Goal: Book appointment/travel/reservation

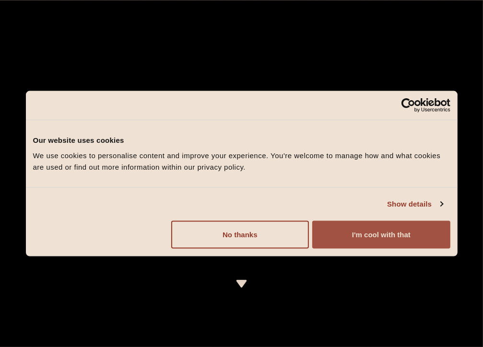
click at [389, 230] on button "I'm cool with that" at bounding box center [381, 235] width 138 height 28
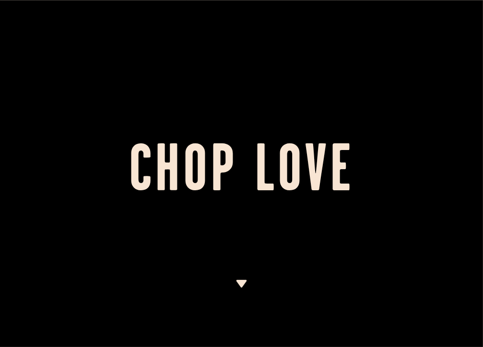
click at [291, 182] on h1 "Chop Love" at bounding box center [241, 173] width 483 height 53
drag, startPoint x: 254, startPoint y: 296, endPoint x: 249, endPoint y: 287, distance: 10.1
click at [254, 295] on div at bounding box center [241, 173] width 483 height 347
click at [236, 280] on img at bounding box center [242, 284] width 12 height 8
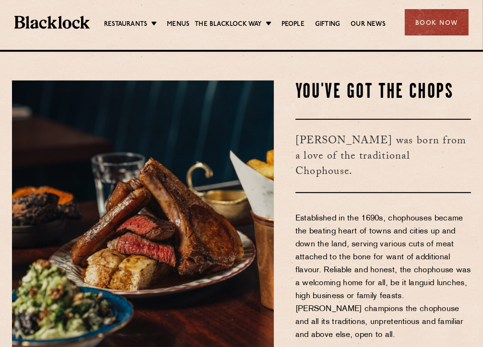
scroll to position [297, 0]
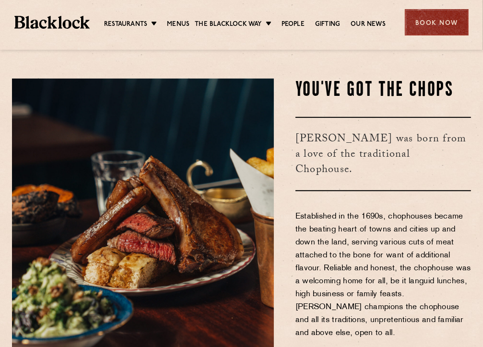
click at [434, 24] on div "Book Now" at bounding box center [437, 22] width 64 height 26
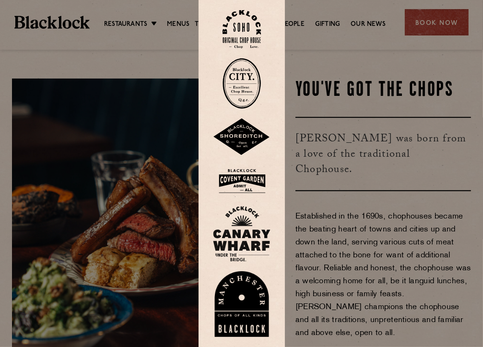
click at [251, 178] on img at bounding box center [242, 180] width 58 height 31
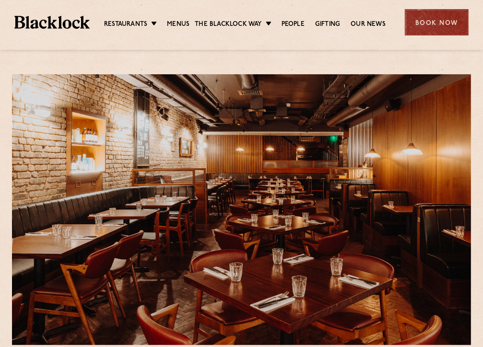
click at [441, 26] on div "Book Now" at bounding box center [437, 22] width 64 height 26
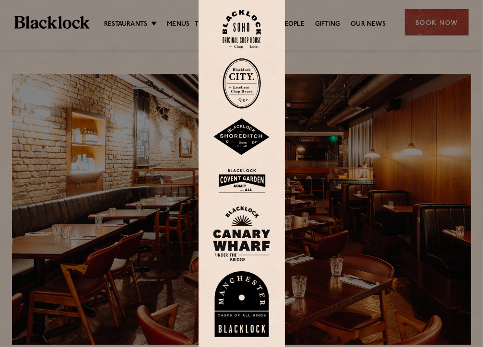
click at [247, 234] on img at bounding box center [242, 234] width 58 height 56
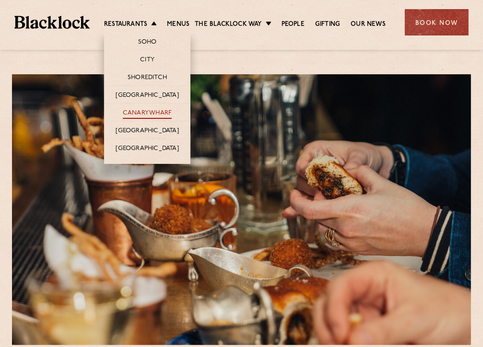
click at [159, 116] on link "Canary Wharf" at bounding box center [147, 113] width 49 height 11
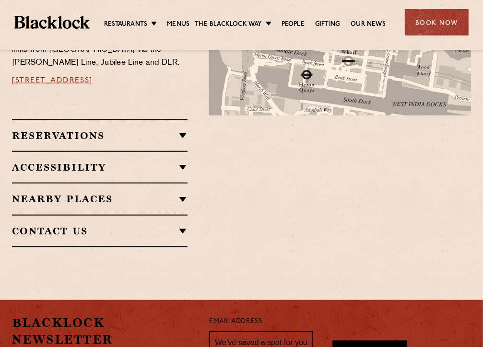
scroll to position [672, 0]
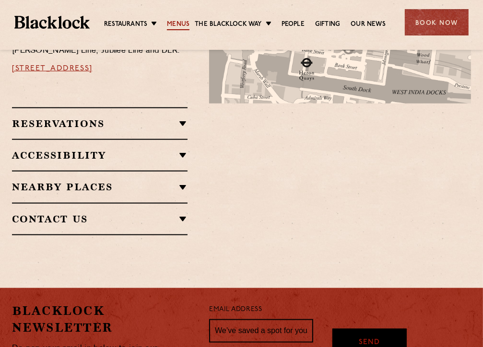
click at [180, 22] on link "Menus" at bounding box center [178, 25] width 23 height 11
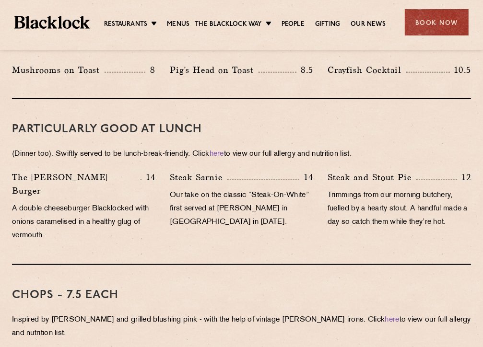
scroll to position [576, 0]
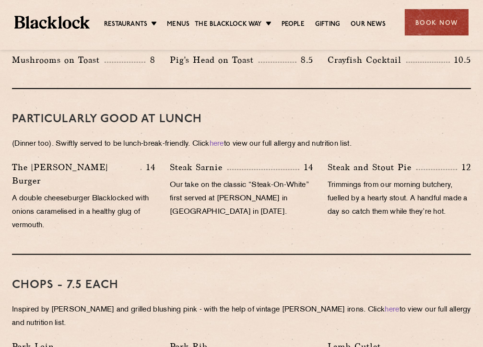
click at [245, 118] on h3 "PARTICULARLY GOOD AT LUNCH" at bounding box center [241, 119] width 459 height 12
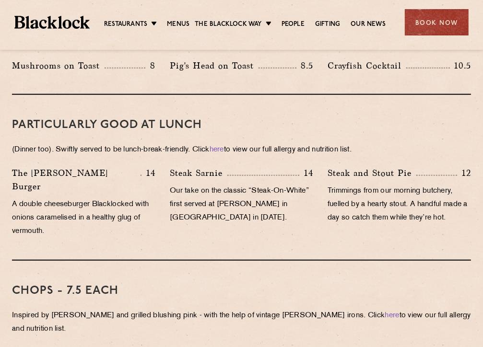
scroll to position [767, 0]
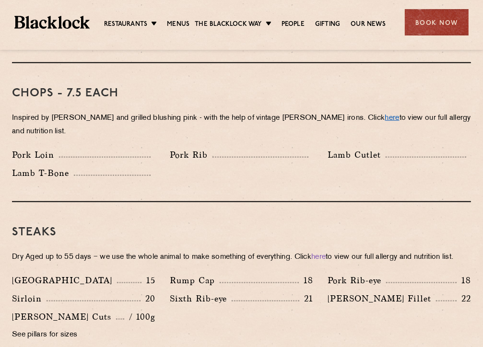
click at [385, 115] on link "here" at bounding box center [392, 118] width 14 height 7
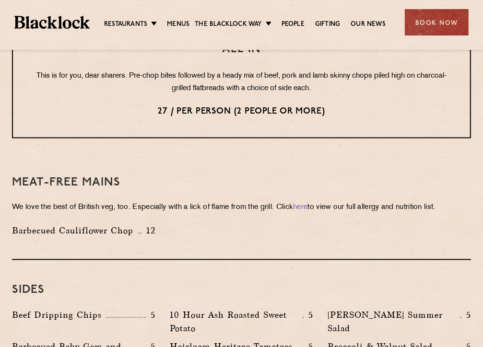
scroll to position [1247, 0]
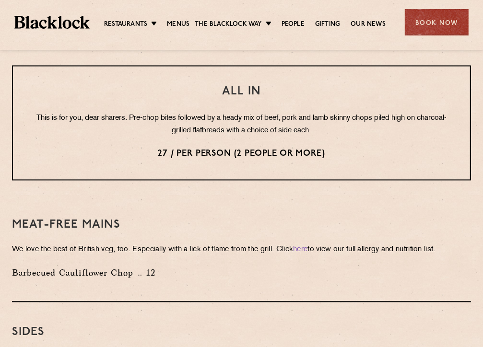
click at [141, 275] on div at bounding box center [139, 275] width 3 height 1
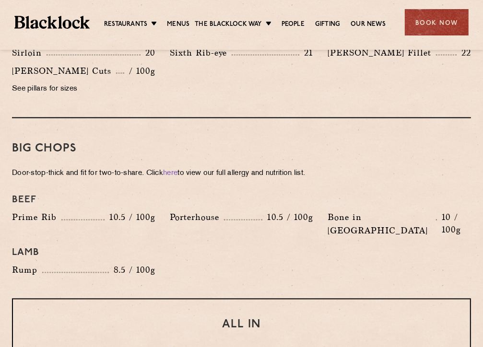
scroll to position [1055, 0]
